Goal: Transaction & Acquisition: Purchase product/service

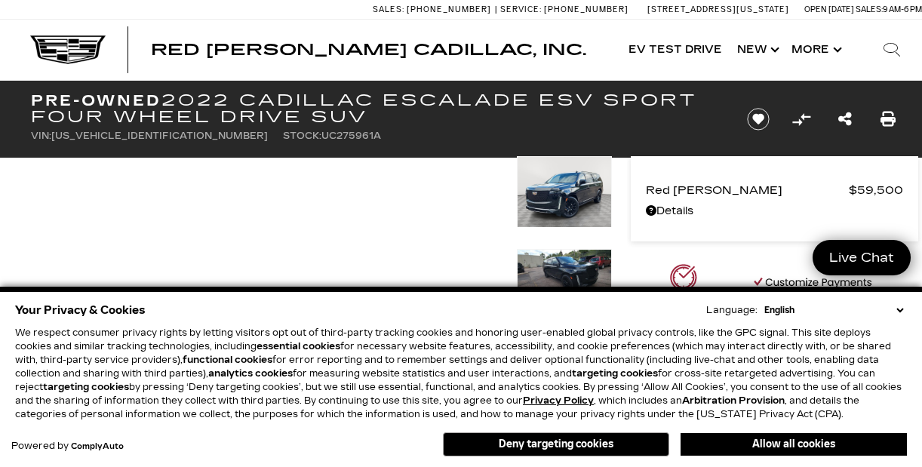
click at [623, 446] on button "Deny targeting cookies" at bounding box center [556, 444] width 226 height 24
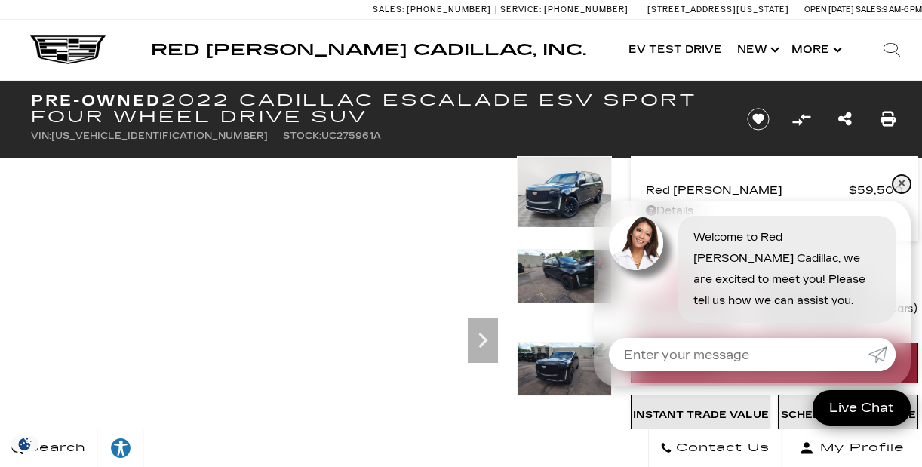
click at [904, 181] on link "✕" at bounding box center [901, 184] width 18 height 18
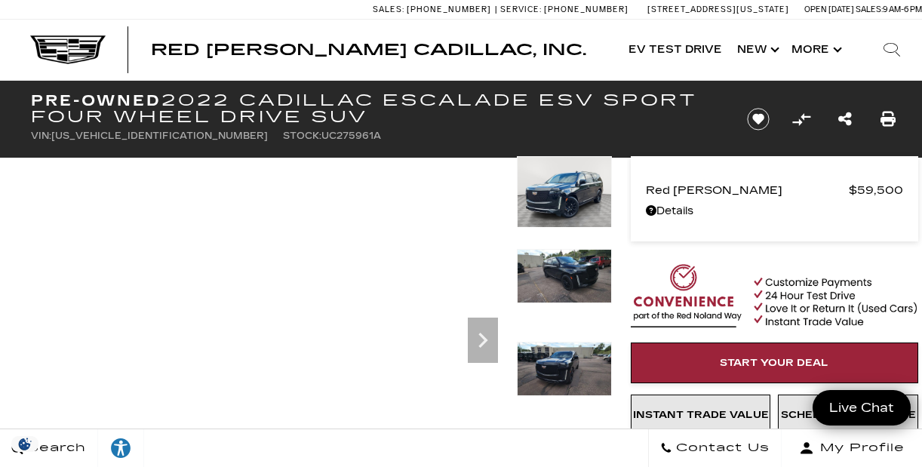
click at [571, 284] on img at bounding box center [564, 276] width 95 height 54
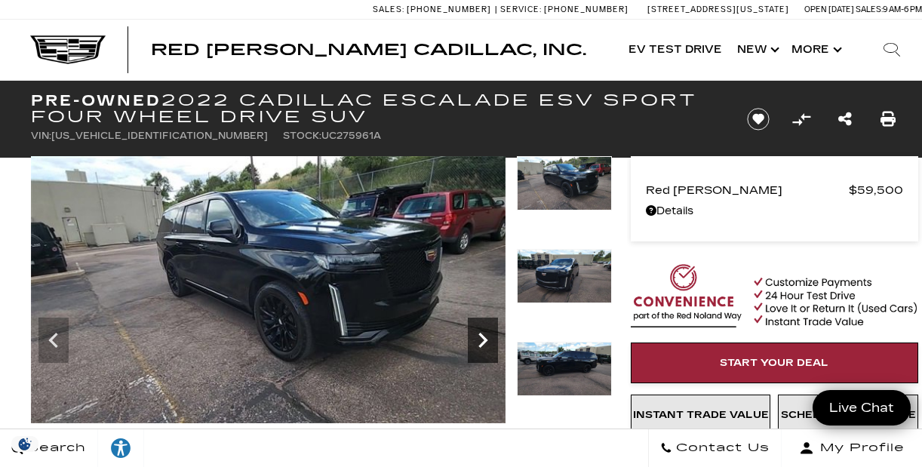
click at [484, 339] on icon "Next" at bounding box center [482, 340] width 9 height 15
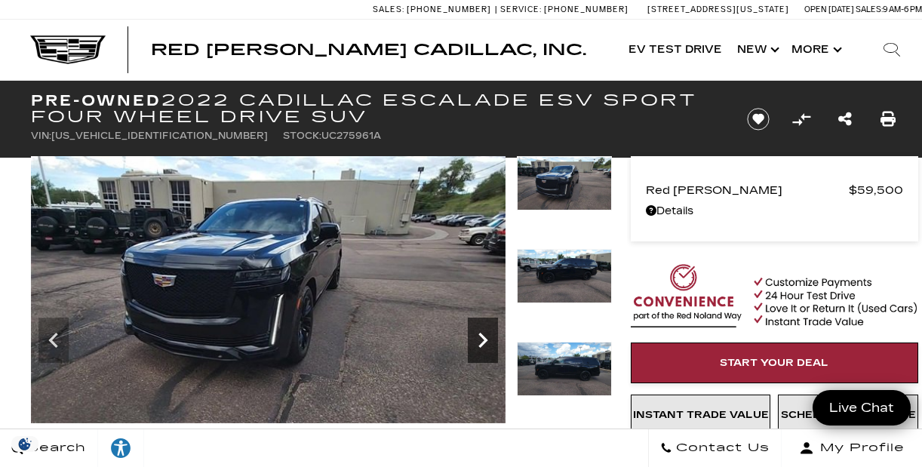
click at [484, 339] on icon "Next" at bounding box center [482, 340] width 9 height 15
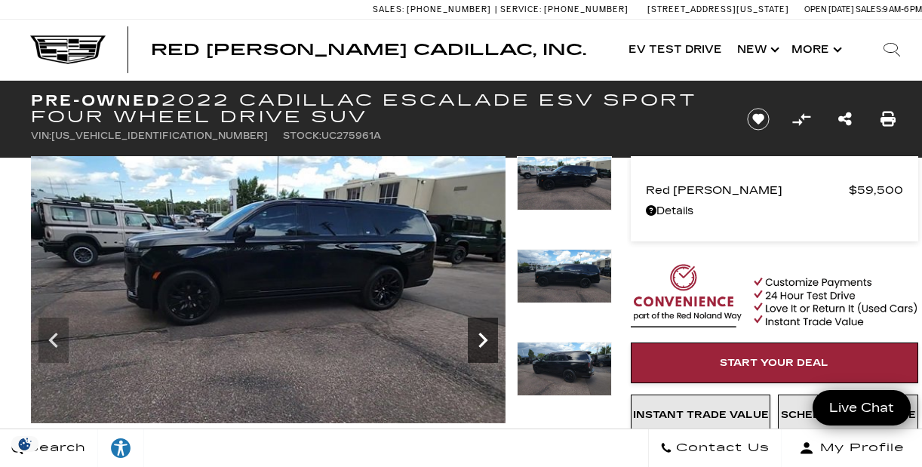
click at [484, 339] on icon "Next" at bounding box center [482, 340] width 9 height 15
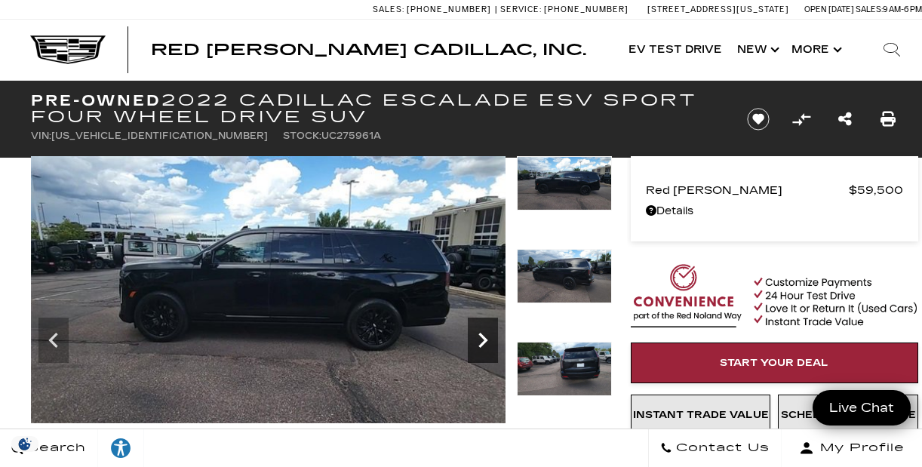
click at [484, 339] on icon "Next" at bounding box center [482, 340] width 9 height 15
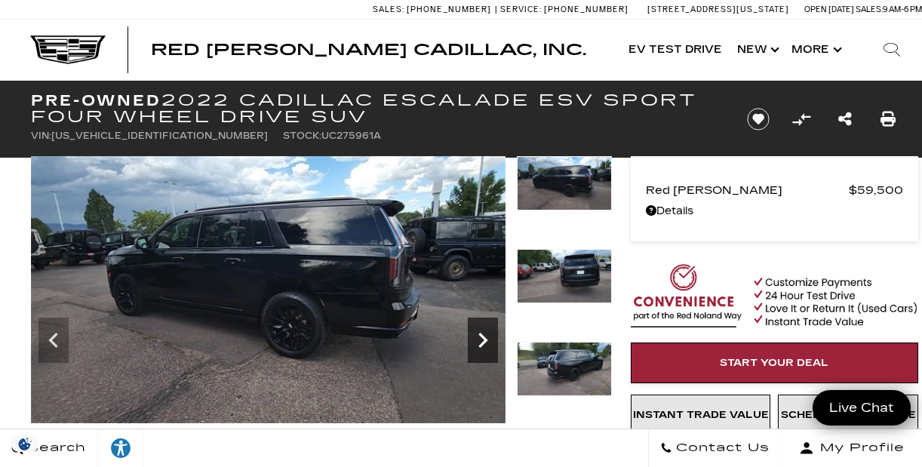
click at [484, 339] on icon "Next" at bounding box center [482, 340] width 9 height 15
